Goal: Information Seeking & Learning: Learn about a topic

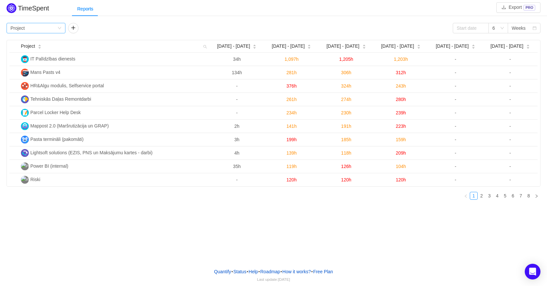
click at [60, 26] on div "Group by Project" at bounding box center [36, 28] width 59 height 10
click at [23, 81] on li "Person" at bounding box center [36, 83] width 59 height 10
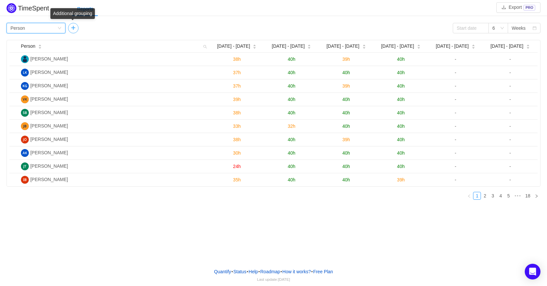
click at [73, 29] on button "button" at bounding box center [73, 28] width 10 height 10
click at [114, 28] on div "Group by" at bounding box center [94, 28] width 44 height 7
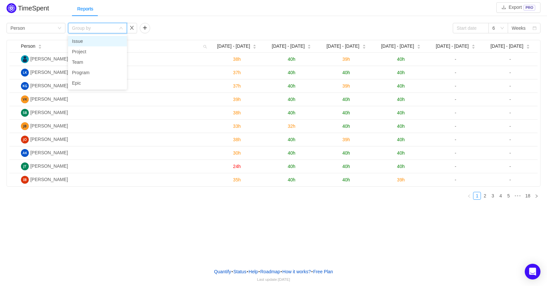
click at [79, 40] on li "Issue" at bounding box center [97, 41] width 59 height 10
click at [40, 46] on icon "icon: caret-up" at bounding box center [40, 46] width 3 height 2
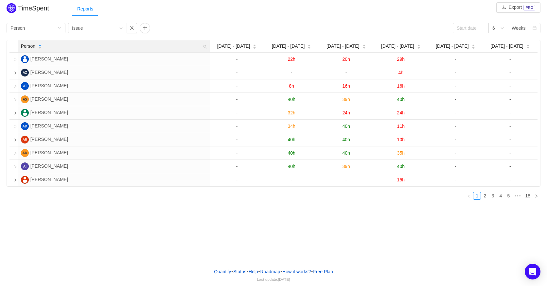
click at [40, 44] on icon "icon: caret-up" at bounding box center [40, 46] width 4 height 4
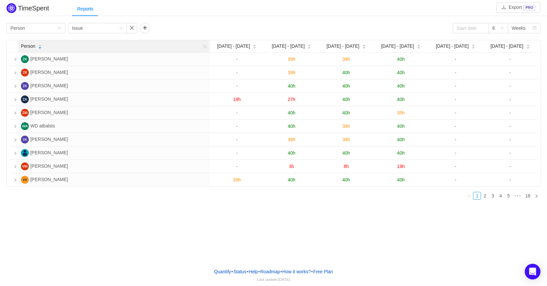
click at [40, 44] on icon "icon: caret-up" at bounding box center [40, 46] width 4 height 4
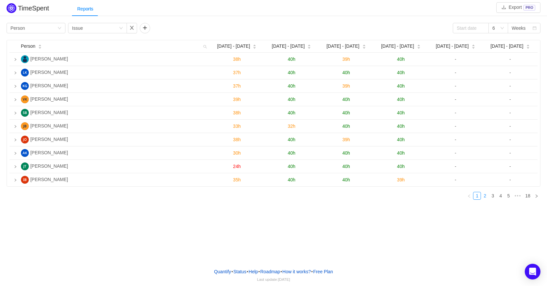
click at [484, 200] on link "2" at bounding box center [485, 195] width 7 height 7
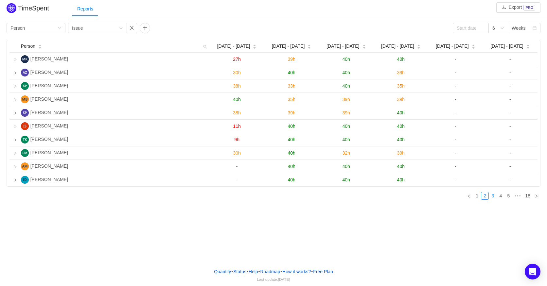
click at [493, 199] on link "3" at bounding box center [492, 195] width 7 height 7
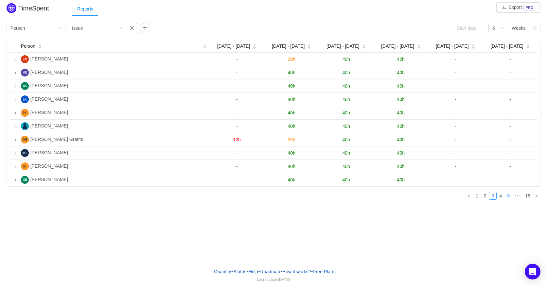
click at [505, 199] on link "5" at bounding box center [508, 195] width 7 height 7
click at [509, 199] on link "7" at bounding box center [508, 195] width 7 height 7
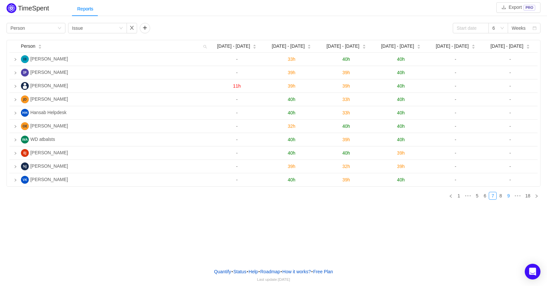
click at [509, 199] on link "9" at bounding box center [508, 195] width 7 height 7
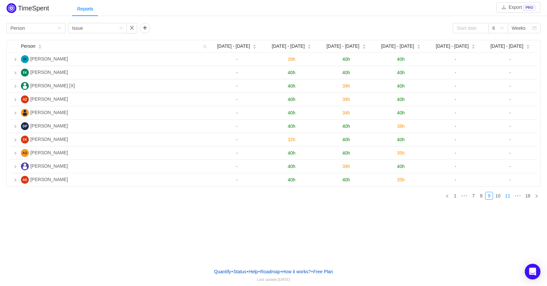
click at [509, 199] on link "11" at bounding box center [507, 195] width 9 height 7
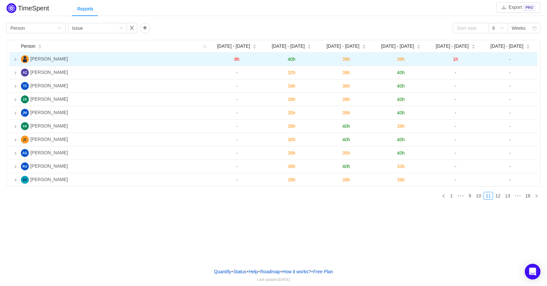
click at [15, 58] on td at bounding box center [13, 59] width 9 height 13
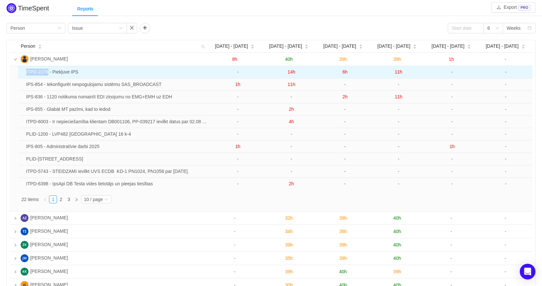
drag, startPoint x: 26, startPoint y: 72, endPoint x: 48, endPoint y: 73, distance: 22.0
click at [48, 73] on td "ITPD-2276 - Piekļuve IPS" at bounding box center [118, 72] width 188 height 12
copy td "ITPD-2276"
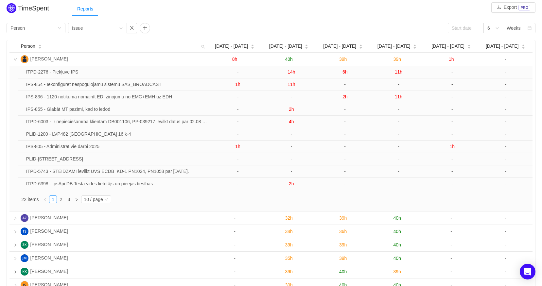
click at [58, 18] on div "TimeSpent Export PRO Reports Group by Person Group by Issue 6 Weeks Person [DAT…" at bounding box center [271, 176] width 542 height 349
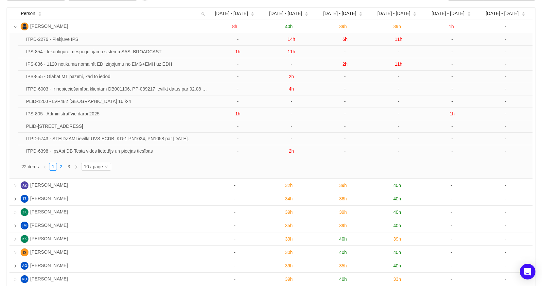
click at [60, 166] on link "2" at bounding box center [60, 166] width 7 height 7
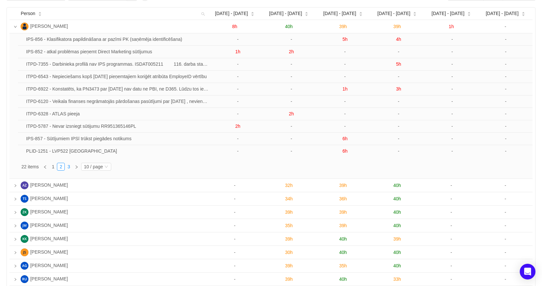
click at [70, 166] on link "3" at bounding box center [68, 166] width 7 height 7
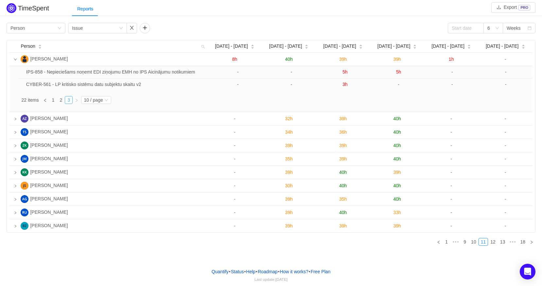
scroll to position [0, 0]
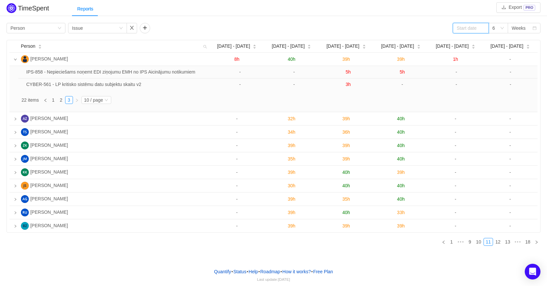
click at [477, 30] on input at bounding box center [471, 28] width 36 height 10
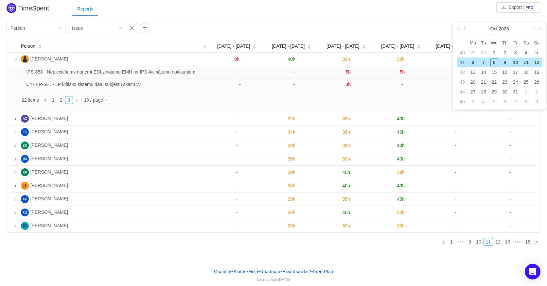
click at [464, 29] on link at bounding box center [466, 28] width 6 height 13
click at [473, 83] on div "22" at bounding box center [473, 82] width 8 height 8
type input "[DATE]"
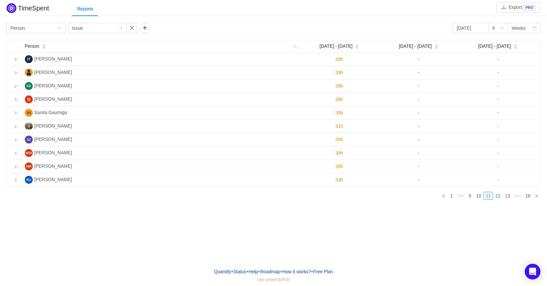
click at [496, 199] on link "12" at bounding box center [498, 195] width 9 height 7
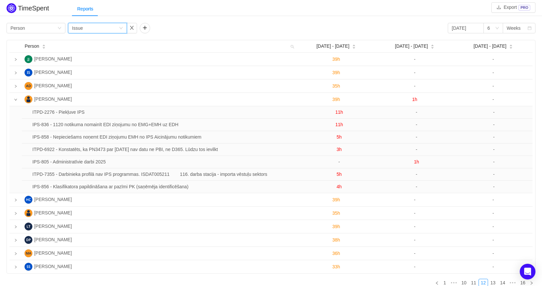
click at [101, 27] on div "Group by Issue" at bounding box center [95, 28] width 47 height 10
click at [93, 52] on li "Project" at bounding box center [97, 51] width 59 height 10
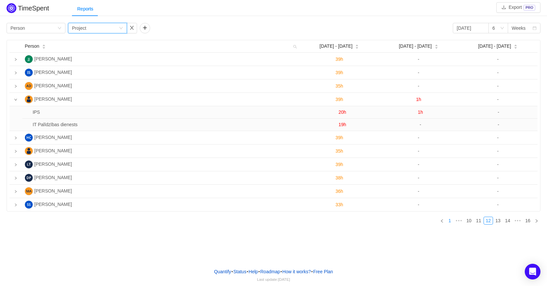
click at [452, 223] on link "1" at bounding box center [450, 220] width 7 height 7
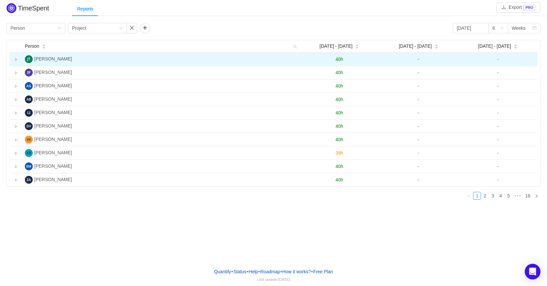
click at [340, 60] on span "40h" at bounding box center [340, 59] width 8 height 5
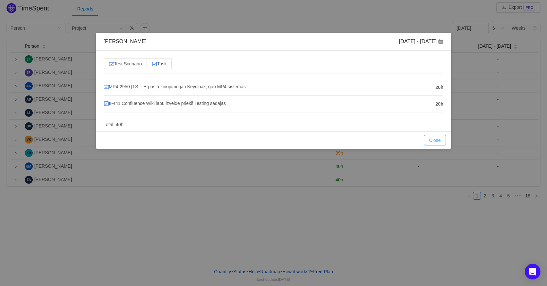
click at [432, 142] on button "Close" at bounding box center [435, 140] width 22 height 10
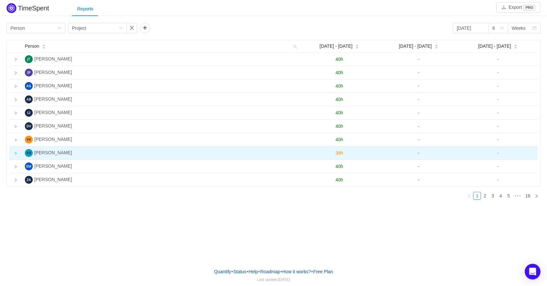
click at [18, 156] on td at bounding box center [15, 153] width 13 height 13
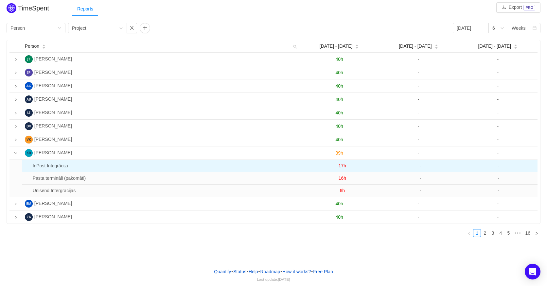
click at [345, 167] on span "17h" at bounding box center [343, 165] width 8 height 5
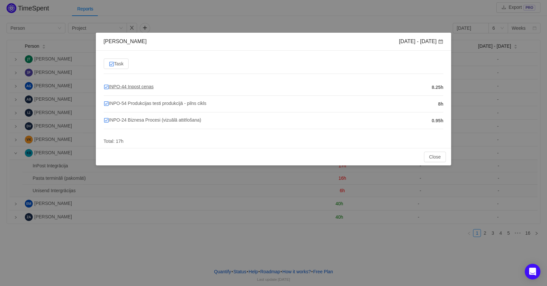
click at [133, 87] on span "INPO-44 Inpost cenas" at bounding box center [129, 86] width 50 height 5
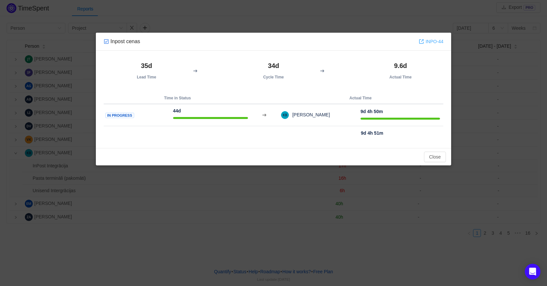
click at [437, 43] on link "INPO-44" at bounding box center [431, 41] width 25 height 7
click at [431, 160] on button "Close" at bounding box center [435, 157] width 22 height 10
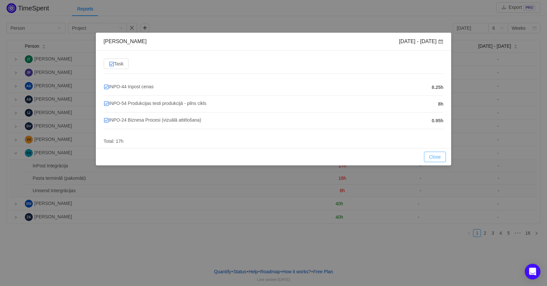
click at [437, 158] on button "Close" at bounding box center [435, 157] width 22 height 10
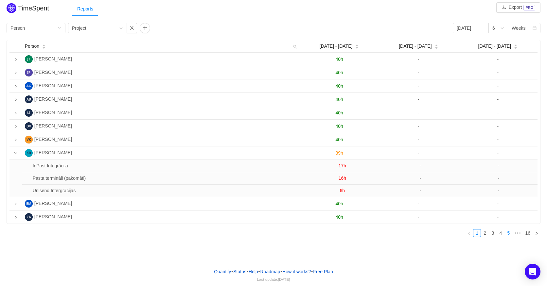
click at [509, 233] on link "5" at bounding box center [508, 233] width 7 height 7
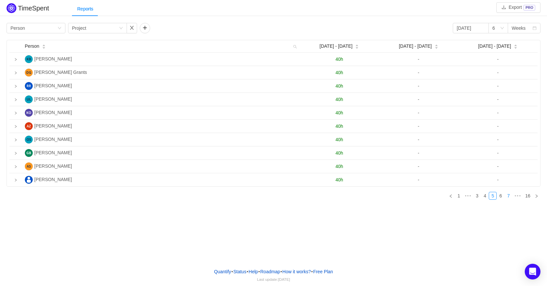
click at [510, 200] on link "7" at bounding box center [508, 195] width 7 height 7
click at [510, 200] on link "9" at bounding box center [508, 195] width 7 height 7
click at [500, 197] on link "10" at bounding box center [498, 195] width 9 height 7
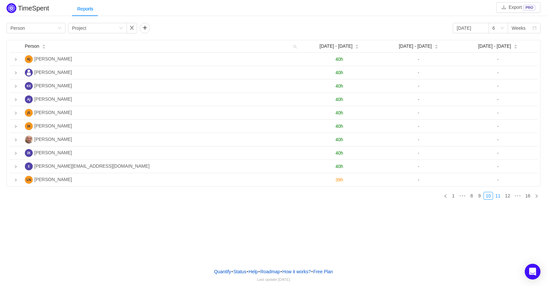
click at [500, 198] on link "11" at bounding box center [498, 195] width 9 height 7
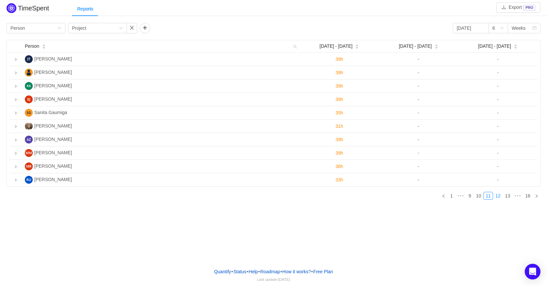
click at [500, 197] on link "12" at bounding box center [498, 195] width 9 height 7
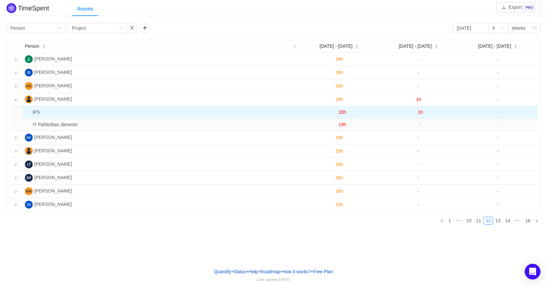
click at [421, 114] on span "1h" at bounding box center [420, 112] width 5 height 5
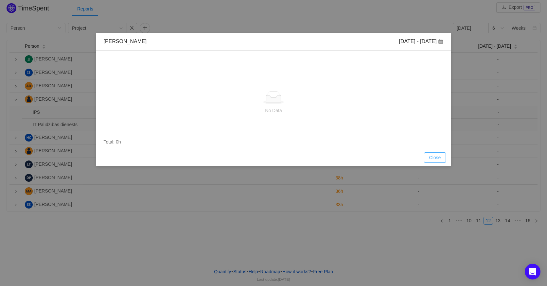
click at [442, 158] on button "Close" at bounding box center [435, 158] width 22 height 10
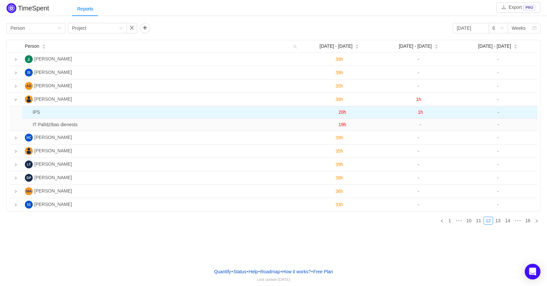
click at [343, 115] on span "20h" at bounding box center [343, 112] width 8 height 5
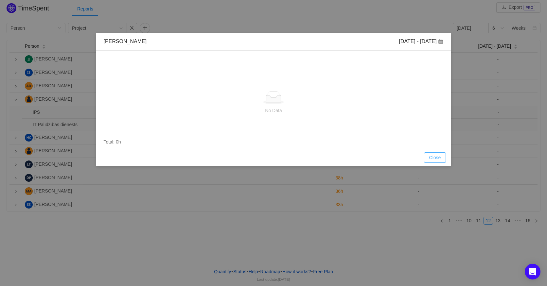
click at [445, 159] on button "Close" at bounding box center [435, 158] width 22 height 10
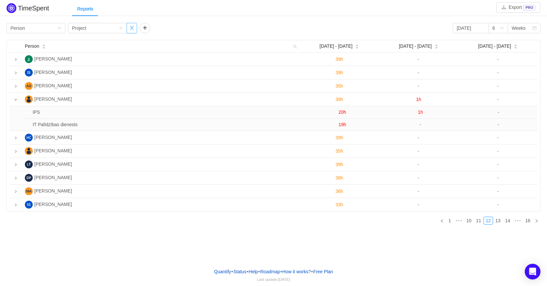
click at [131, 29] on button "button" at bounding box center [132, 28] width 10 height 10
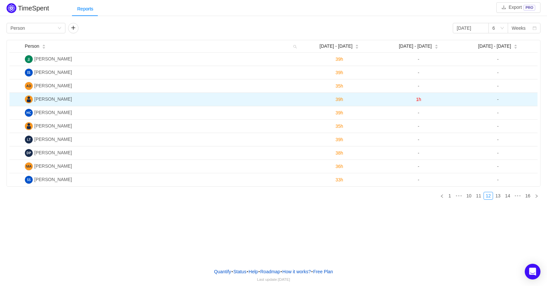
click at [65, 97] on td "[PERSON_NAME]" at bounding box center [161, 99] width 278 height 13
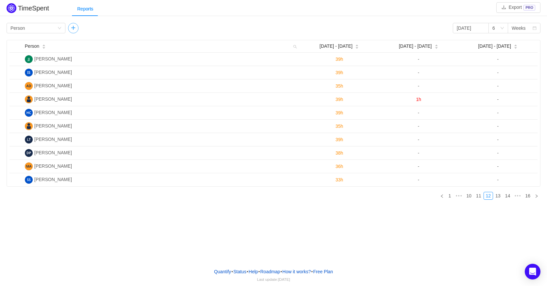
click at [76, 31] on button "button" at bounding box center [73, 28] width 10 height 10
click at [110, 32] on div "Group by Project" at bounding box center [95, 28] width 47 height 10
click at [79, 43] on li "Issue" at bounding box center [97, 41] width 59 height 10
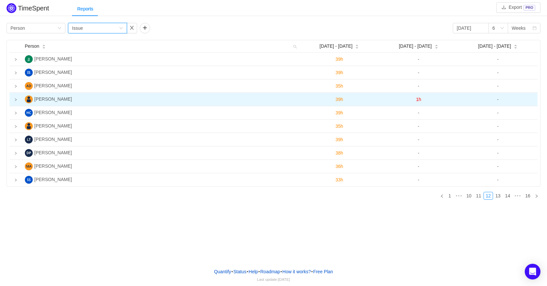
click at [14, 101] on icon "icon: right" at bounding box center [15, 99] width 3 height 3
